Goal: Download file/media

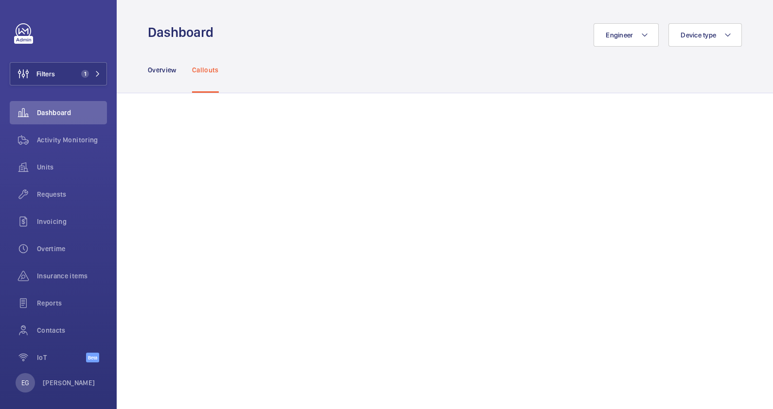
scroll to position [668, 0]
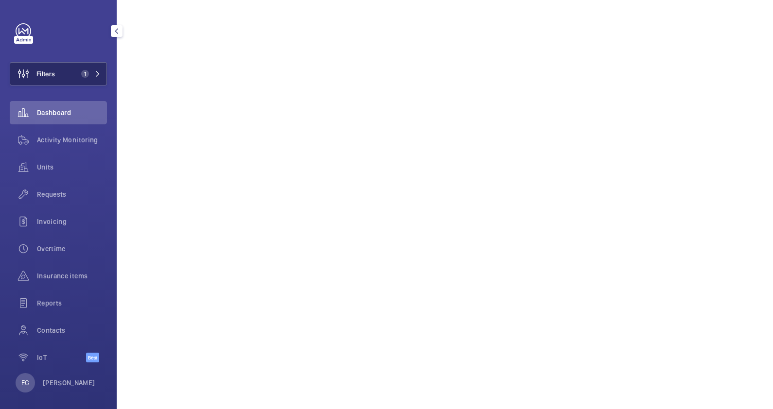
click at [89, 68] on button "Filters 1" at bounding box center [58, 73] width 97 height 23
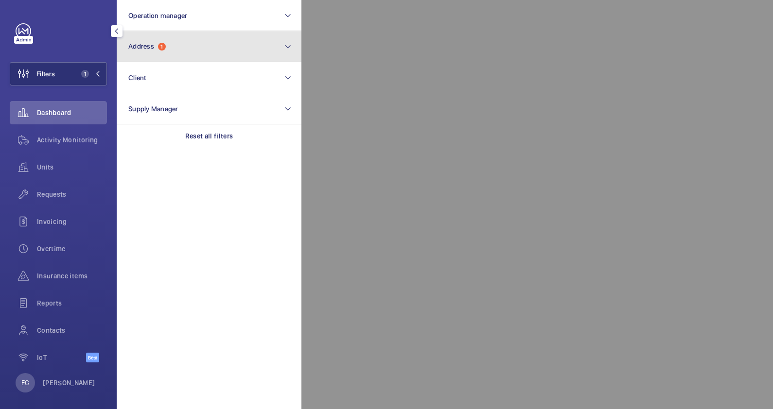
click at [175, 52] on button "Address 1" at bounding box center [209, 46] width 185 height 31
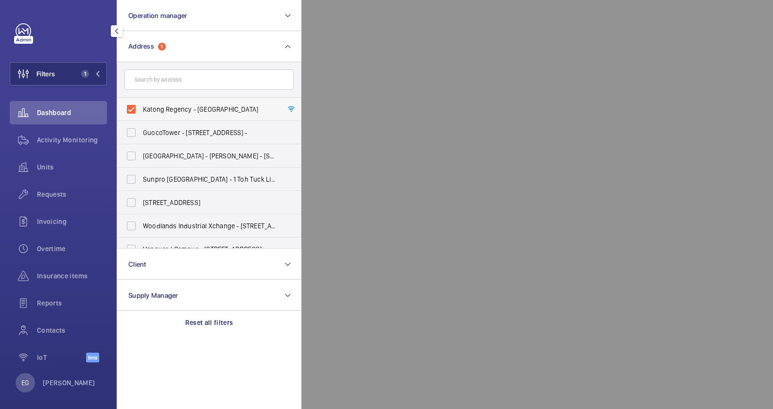
click at [187, 113] on span "Katong Regency - [GEOGRAPHIC_DATA]" at bounding box center [210, 109] width 134 height 10
click at [141, 113] on input "Katong Regency - [GEOGRAPHIC_DATA]" at bounding box center [130, 109] width 19 height 19
checkbox input "false"
click at [189, 83] on input "text" at bounding box center [208, 79] width 169 height 20
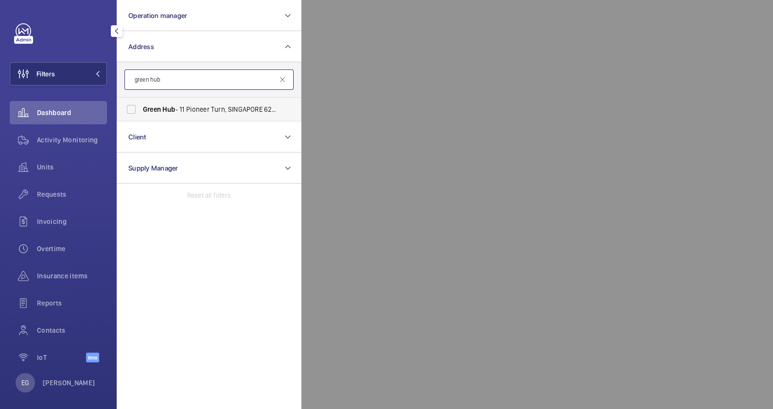
type input "green hub"
click at [187, 100] on label "Green Hub - 11 Pioneer Turn, SINGAPORE 627575" at bounding box center [201, 109] width 169 height 23
click at [141, 100] on input "Green Hub - 11 Pioneer Turn, SINGAPORE 627575" at bounding box center [130, 109] width 19 height 19
checkbox input "true"
click at [368, 24] on div at bounding box center [687, 204] width 773 height 409
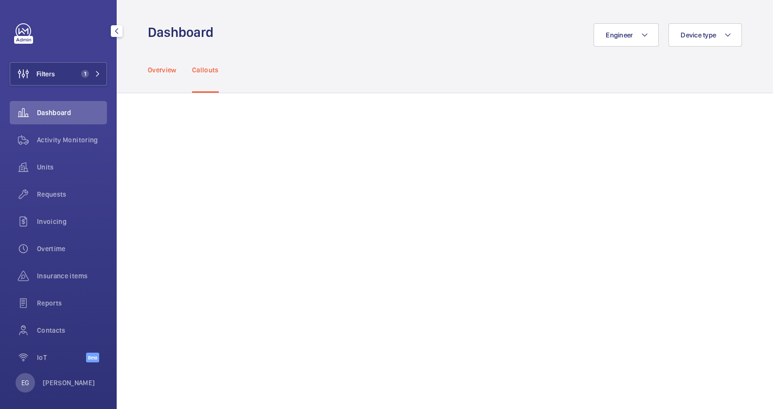
click at [166, 69] on p "Overview" at bounding box center [162, 70] width 29 height 10
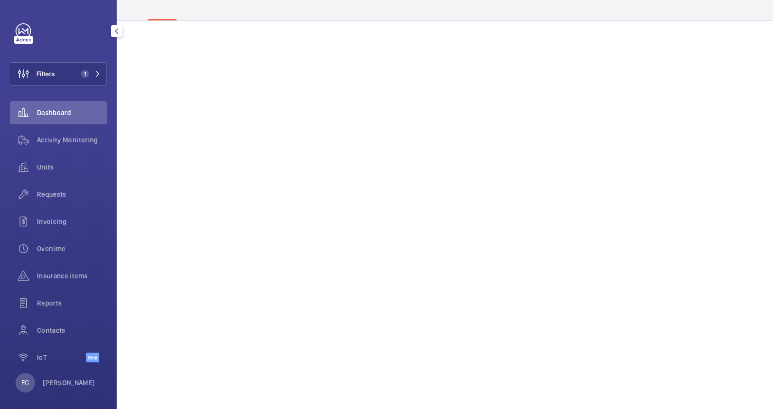
scroll to position [121, 0]
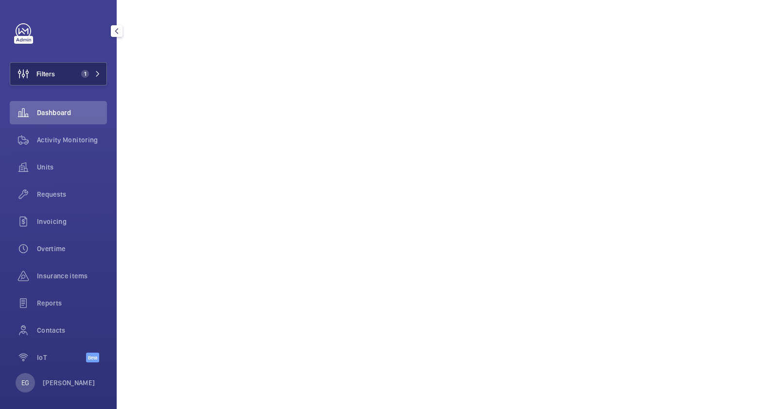
click at [84, 73] on span "1" at bounding box center [85, 74] width 8 height 8
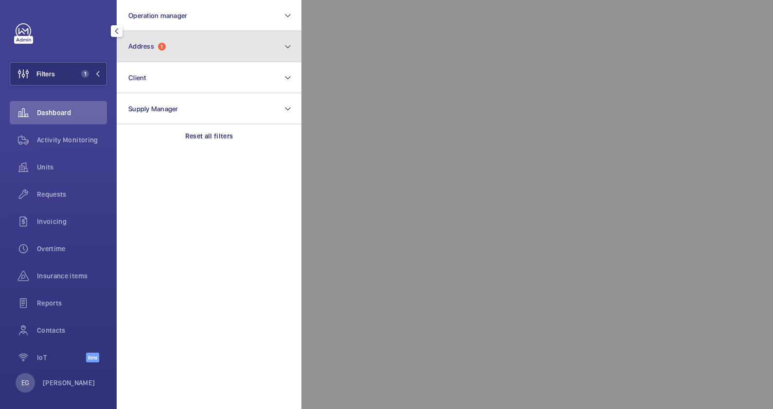
click at [154, 51] on button "Address 1" at bounding box center [209, 46] width 185 height 31
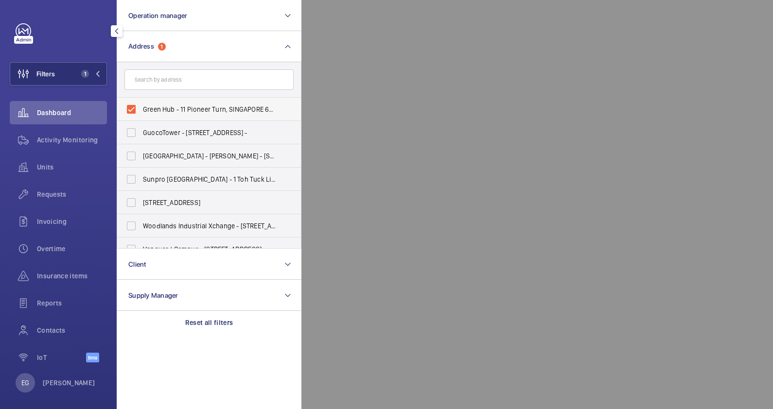
click at [190, 110] on span "Green Hub - 11 Pioneer Turn, SINGAPORE 627575" at bounding box center [210, 109] width 134 height 10
click at [141, 110] on input "Green Hub - 11 Pioneer Turn, SINGAPORE 627575" at bounding box center [130, 109] width 19 height 19
checkbox input "false"
click at [190, 78] on input "text" at bounding box center [208, 79] width 169 height 20
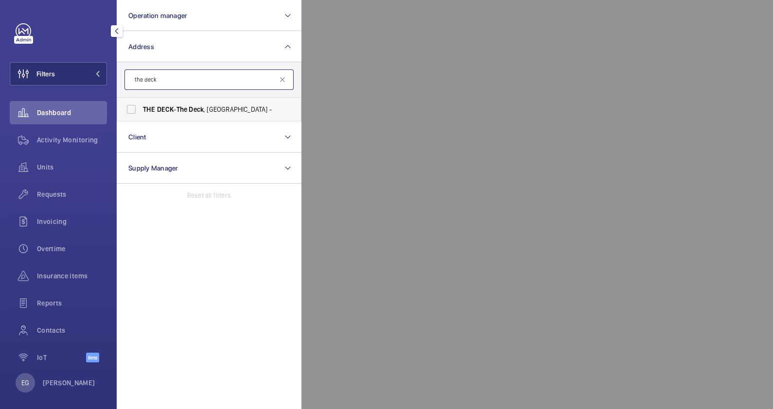
type input "the deck"
click at [199, 110] on span "Deck" at bounding box center [196, 109] width 15 height 8
click at [141, 110] on input "THE DECK - The Deck , [GEOGRAPHIC_DATA] -" at bounding box center [130, 109] width 19 height 19
checkbox input "true"
click at [344, 30] on div at bounding box center [687, 204] width 773 height 409
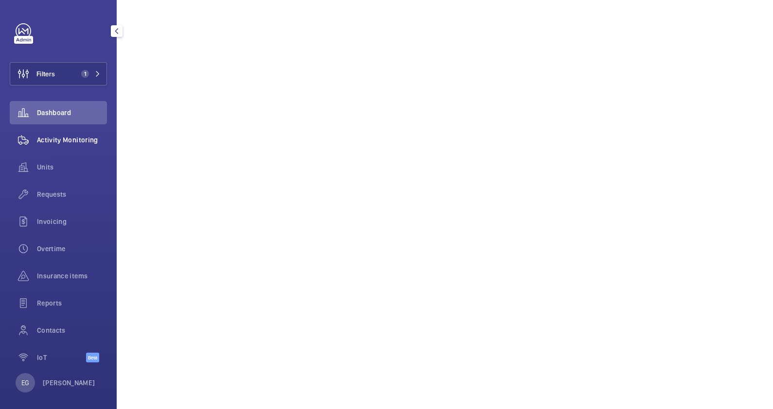
click at [49, 146] on div "Activity Monitoring" at bounding box center [58, 139] width 97 height 23
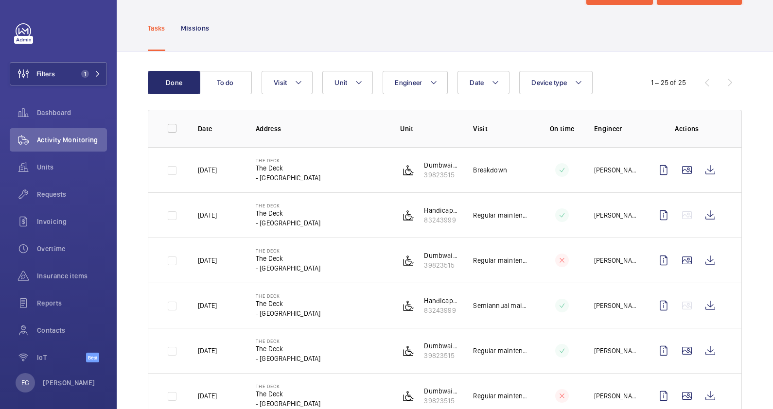
scroll to position [60, 0]
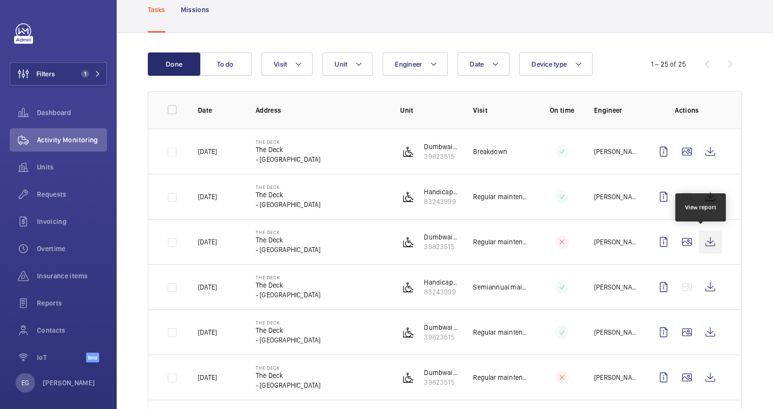
click at [703, 245] on wm-front-icon-button at bounding box center [709, 241] width 23 height 23
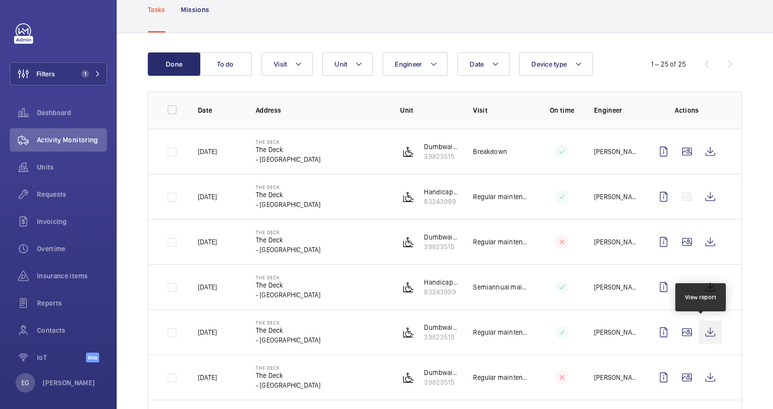
click at [701, 328] on wm-front-icon-button at bounding box center [709, 332] width 23 height 23
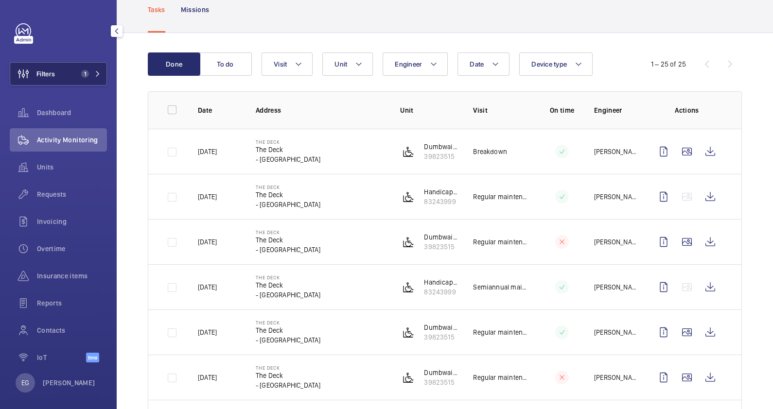
click at [93, 69] on button "Filters 1" at bounding box center [58, 73] width 97 height 23
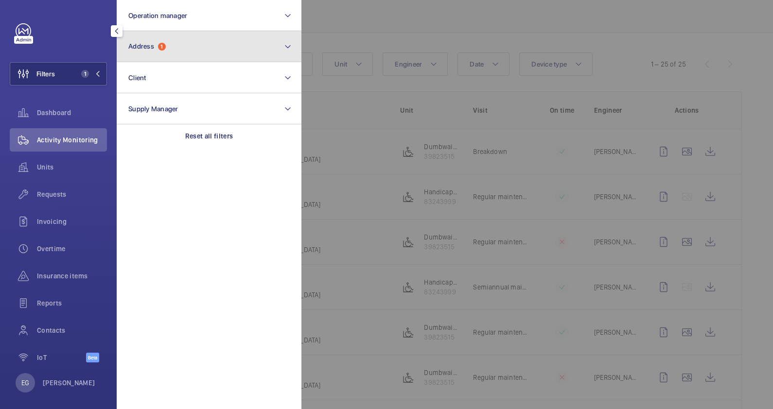
click at [175, 50] on button "Address 1" at bounding box center [209, 46] width 185 height 31
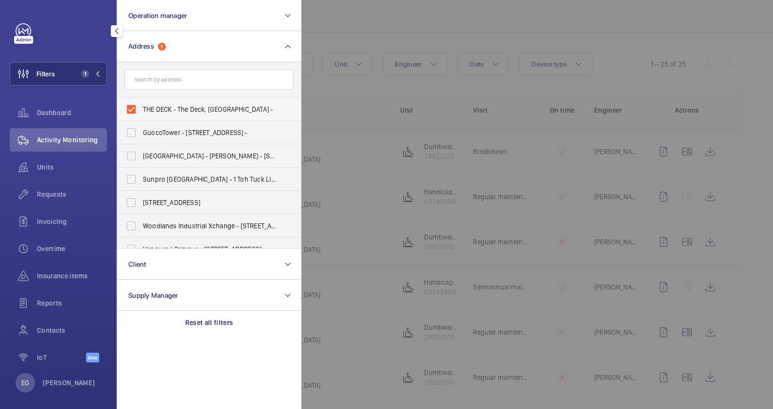
click at [183, 104] on span "THE DECK - The Deck, [GEOGRAPHIC_DATA] -" at bounding box center [210, 109] width 134 height 10
click at [141, 104] on input "THE DECK - The Deck, [GEOGRAPHIC_DATA] -" at bounding box center [130, 109] width 19 height 19
checkbox input "false"
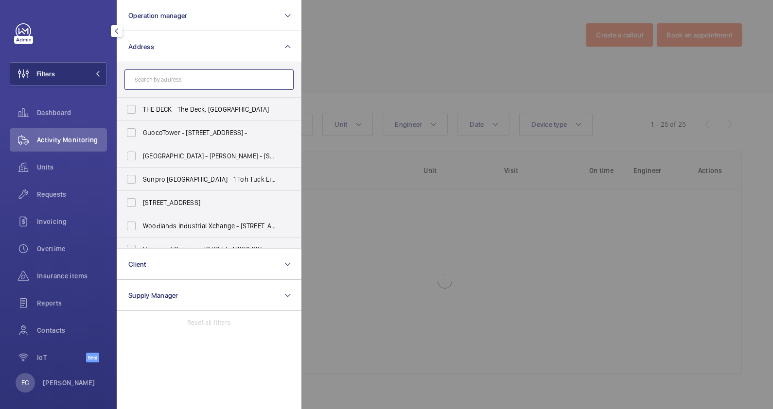
drag, startPoint x: 200, startPoint y: 74, endPoint x: 195, endPoint y: 72, distance: 5.7
click at [200, 75] on input "text" at bounding box center [208, 79] width 169 height 20
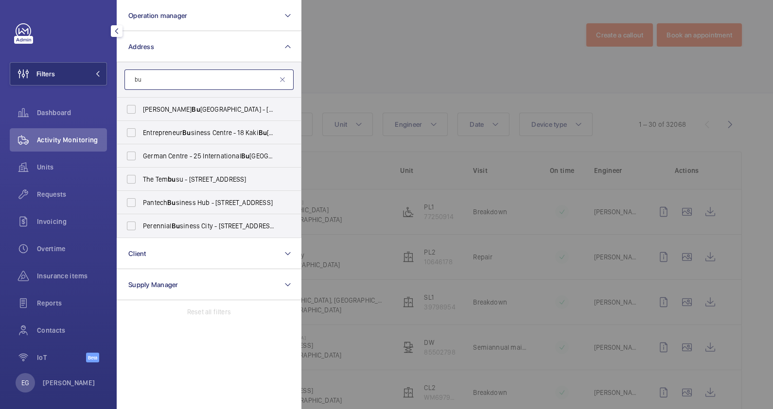
type input "b"
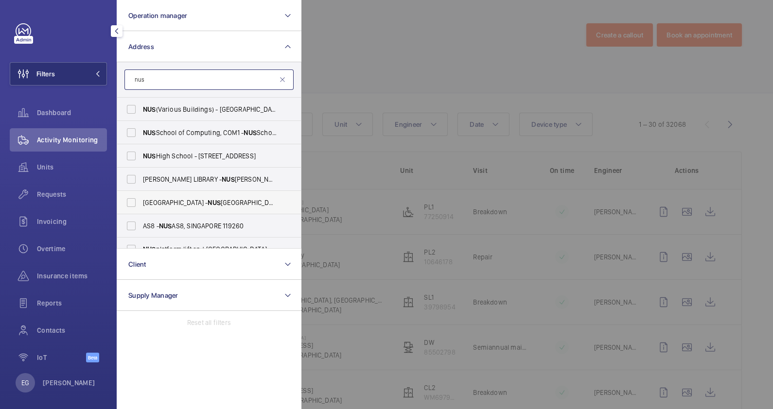
type input "nus"
click at [185, 204] on span "[GEOGRAPHIC_DATA] - [GEOGRAPHIC_DATA]" at bounding box center [210, 203] width 134 height 10
click at [141, 204] on input "[GEOGRAPHIC_DATA] - [GEOGRAPHIC_DATA]" at bounding box center [130, 202] width 19 height 19
checkbox input "true"
click at [182, 224] on span "AS8 - NUS AS8, SINGAPORE 119260" at bounding box center [210, 226] width 134 height 10
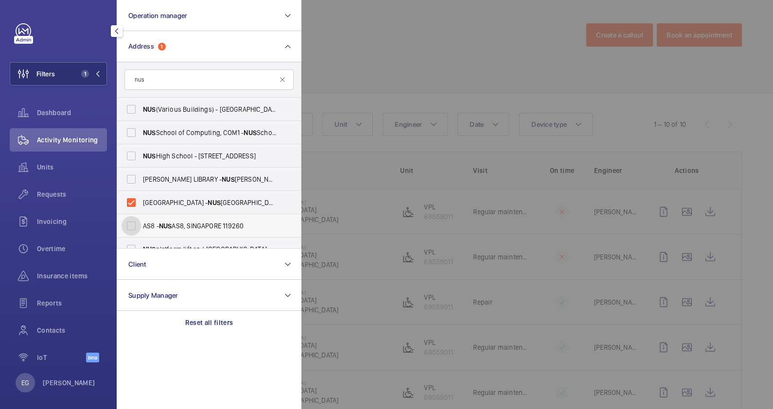
click at [141, 224] on input "AS8 - NUS AS8, SINGAPORE 119260" at bounding box center [130, 225] width 19 height 19
checkbox input "true"
drag, startPoint x: 401, startPoint y: 52, endPoint x: 413, endPoint y: 70, distance: 21.4
click at [398, 59] on div at bounding box center [687, 204] width 773 height 409
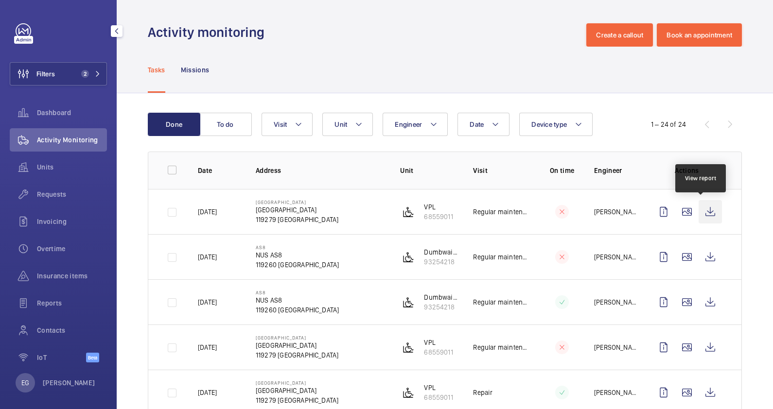
click at [706, 217] on wm-front-icon-button at bounding box center [709, 211] width 23 height 23
